Goal: Information Seeking & Learning: Learn about a topic

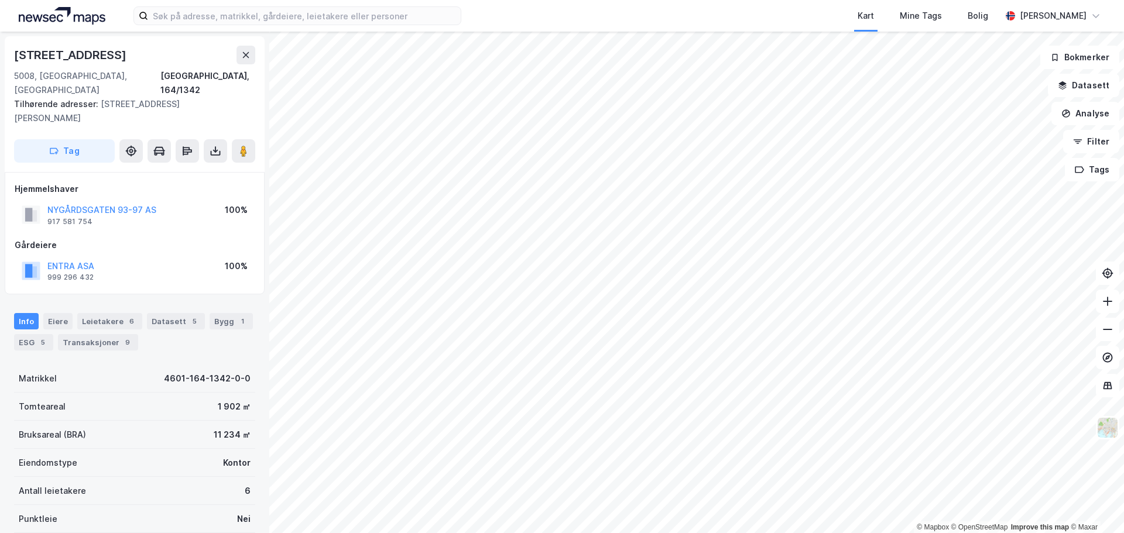
click at [681, 24] on div "Kart Mine Tags Bolig [PERSON_NAME] © Mapbox © OpenStreetMap Improve this map © …" at bounding box center [562, 266] width 1124 height 533
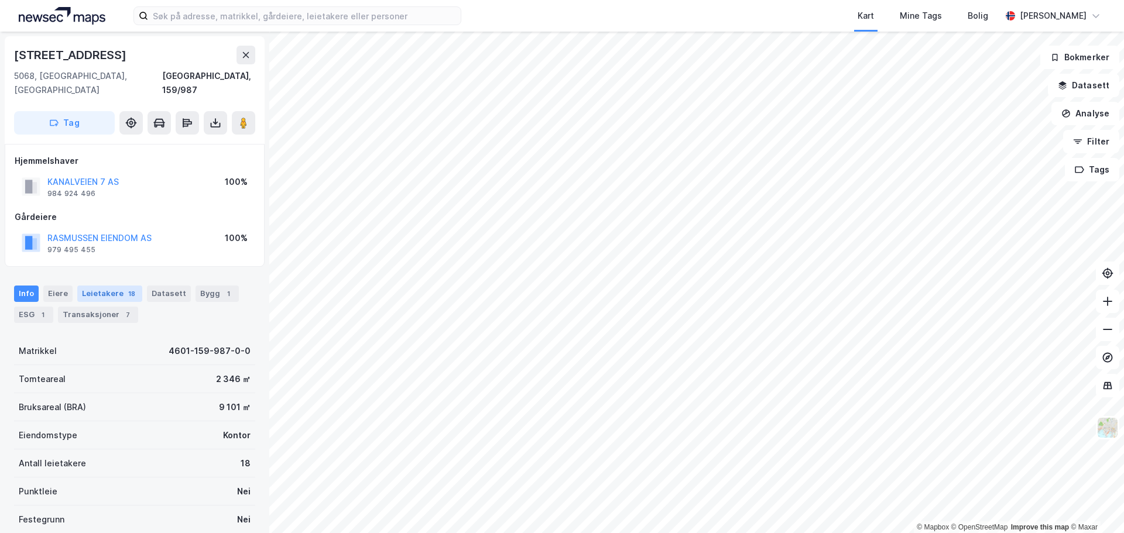
click at [105, 286] on div "Leietakere 18" at bounding box center [109, 294] width 65 height 16
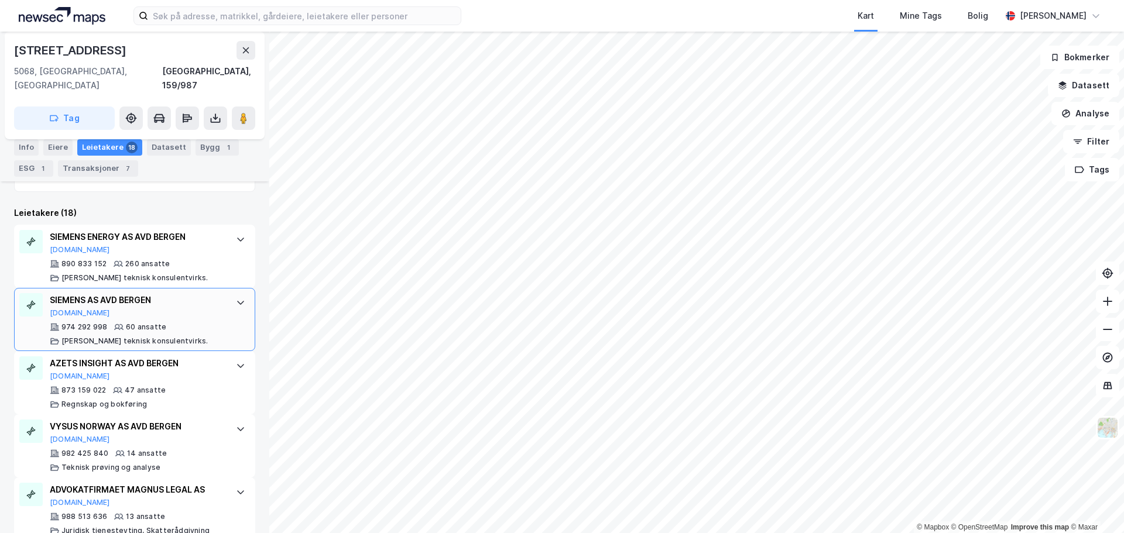
scroll to position [308, 0]
